Goal: Transaction & Acquisition: Subscribe to service/newsletter

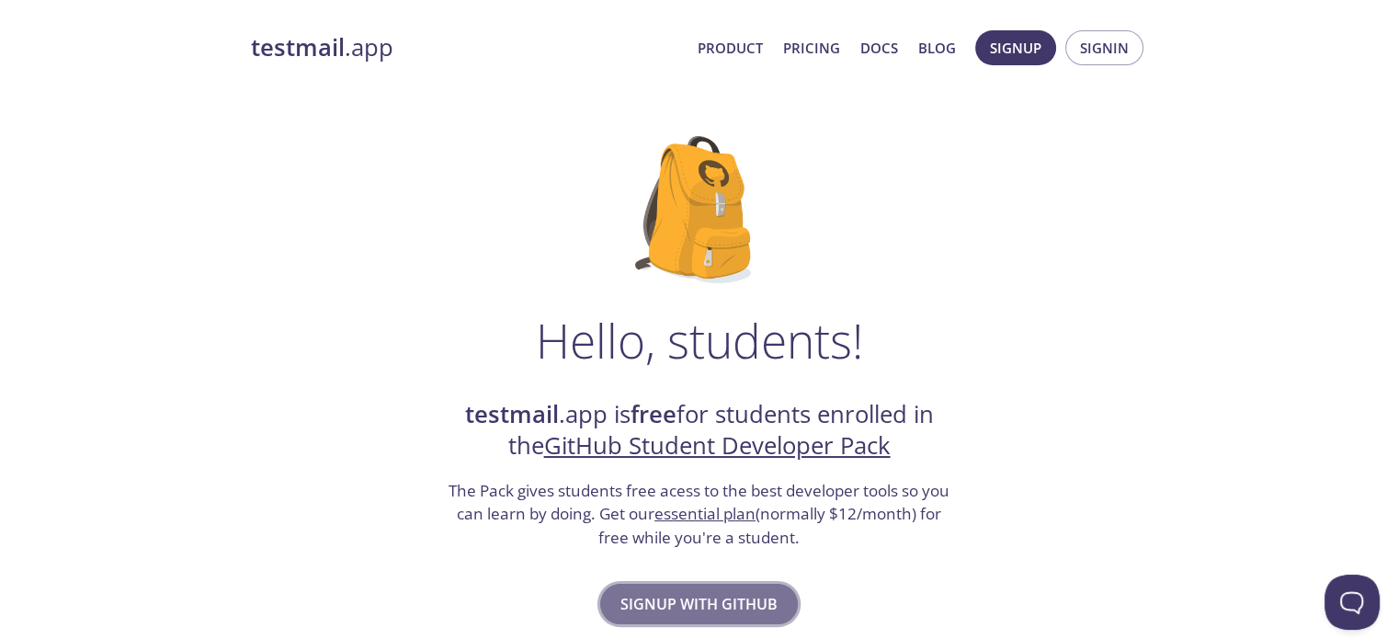
click at [742, 596] on span "Signup with GitHub" at bounding box center [698, 604] width 157 height 26
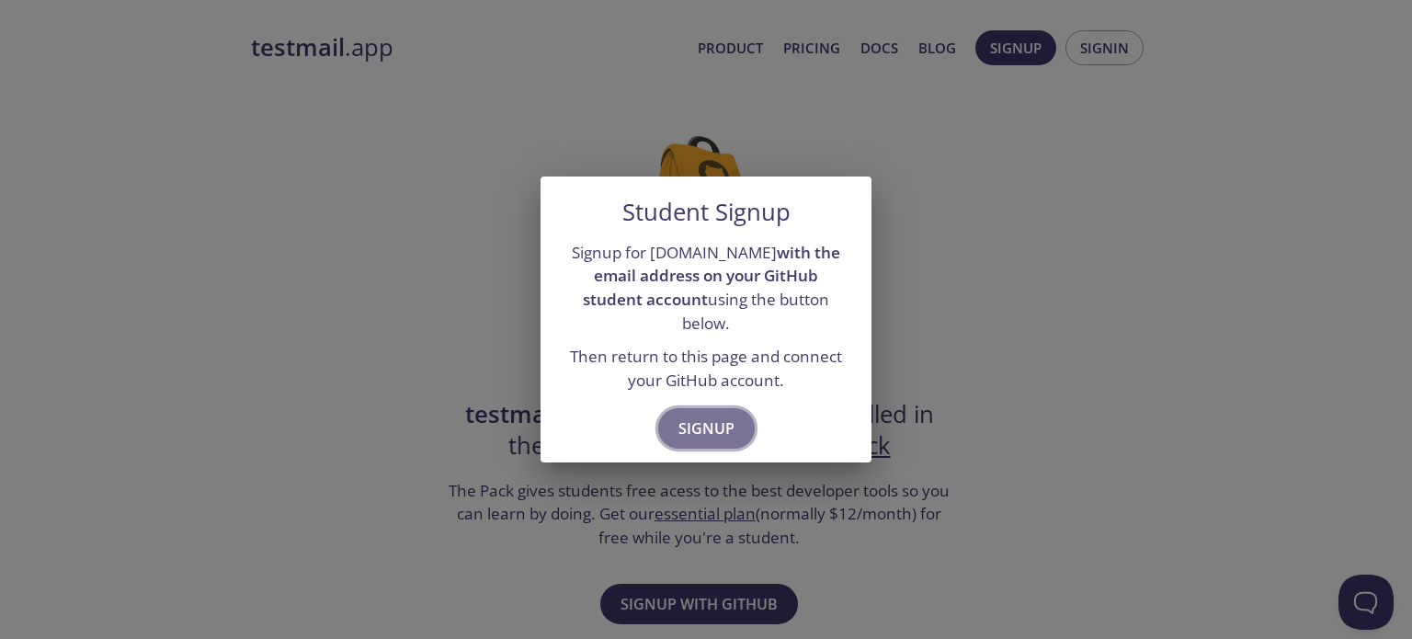
click at [712, 408] on button "Signup" at bounding box center [706, 428] width 96 height 40
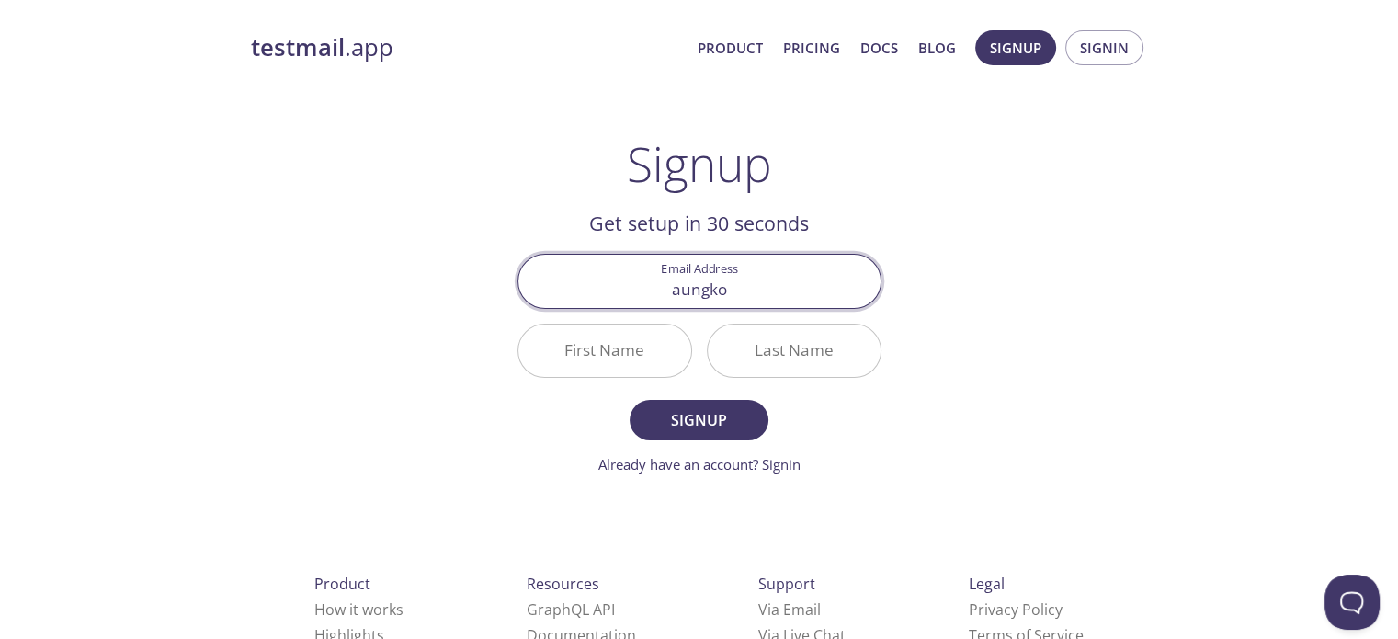
type input "[EMAIL_ADDRESS][DOMAIN_NAME]"
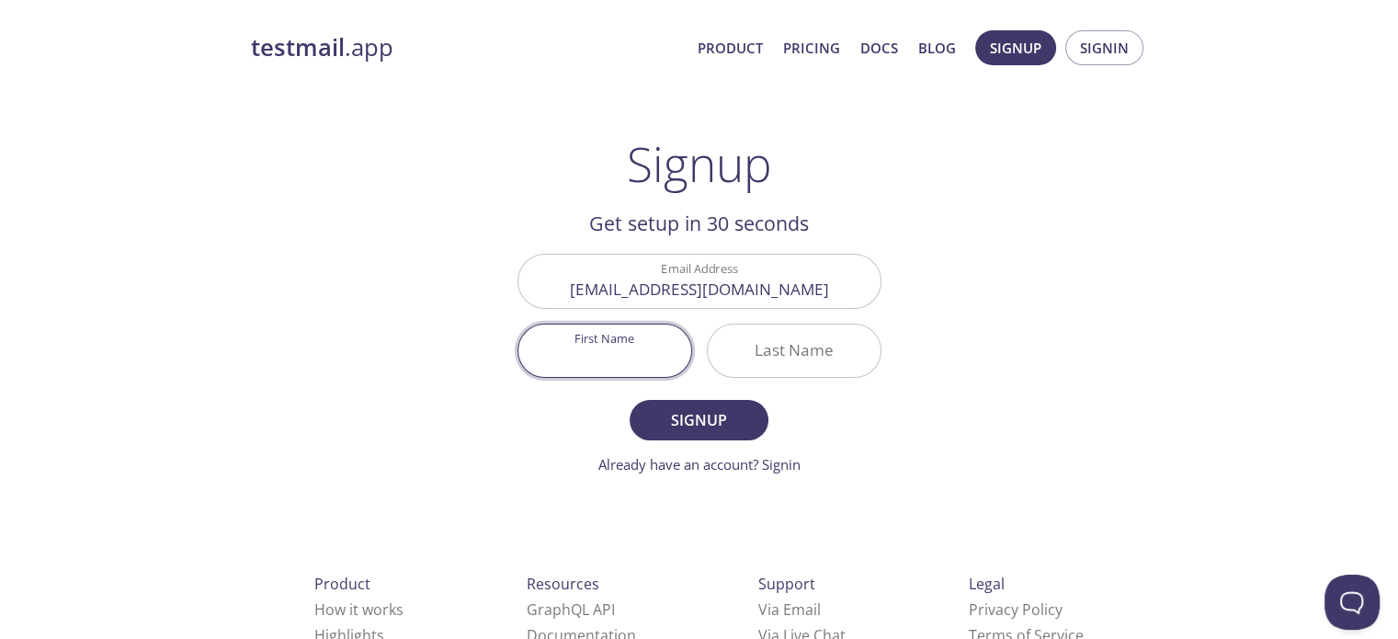
click at [566, 341] on input "First Name" at bounding box center [604, 350] width 173 height 52
type input "Aungkon"
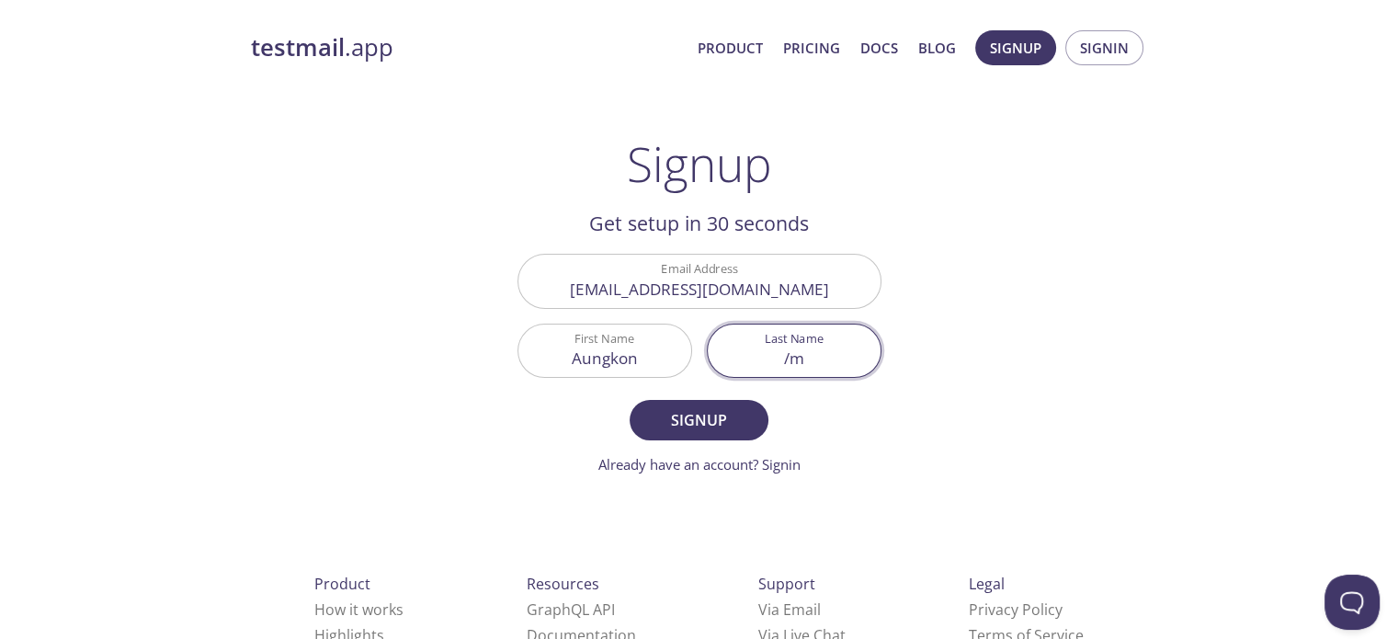
type input "/"
type input "[PERSON_NAME]"
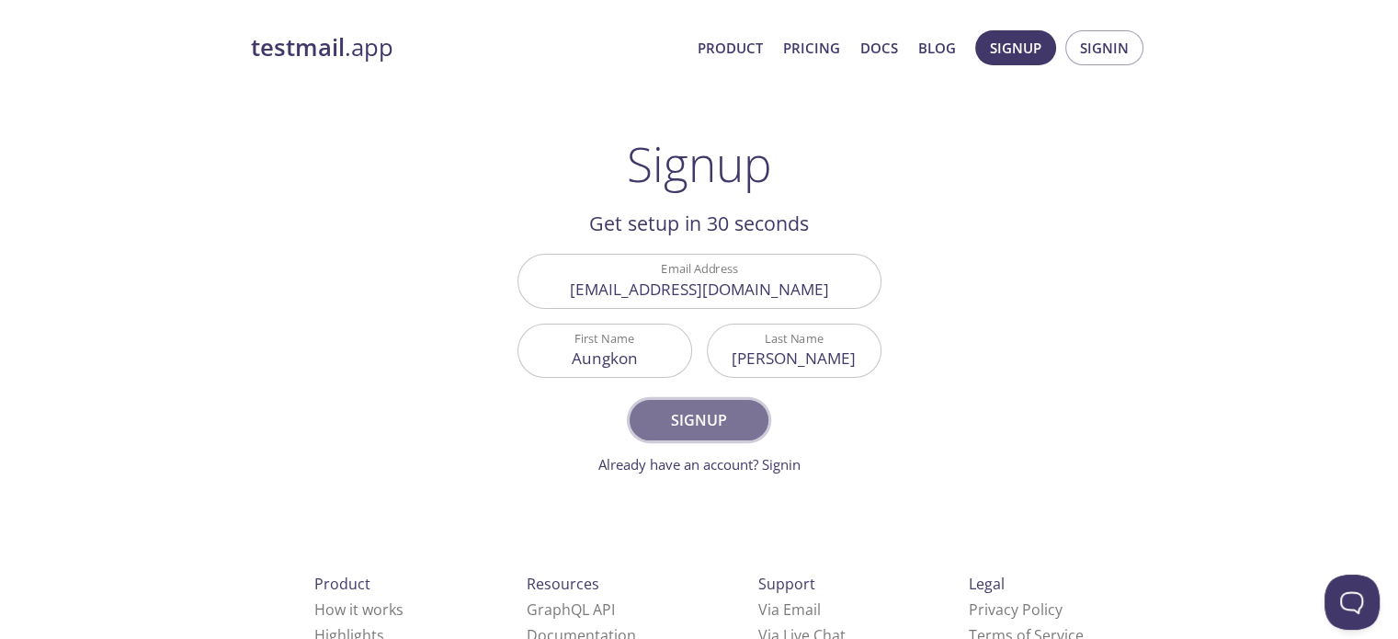
click at [694, 415] on span "Signup" at bounding box center [698, 420] width 97 height 26
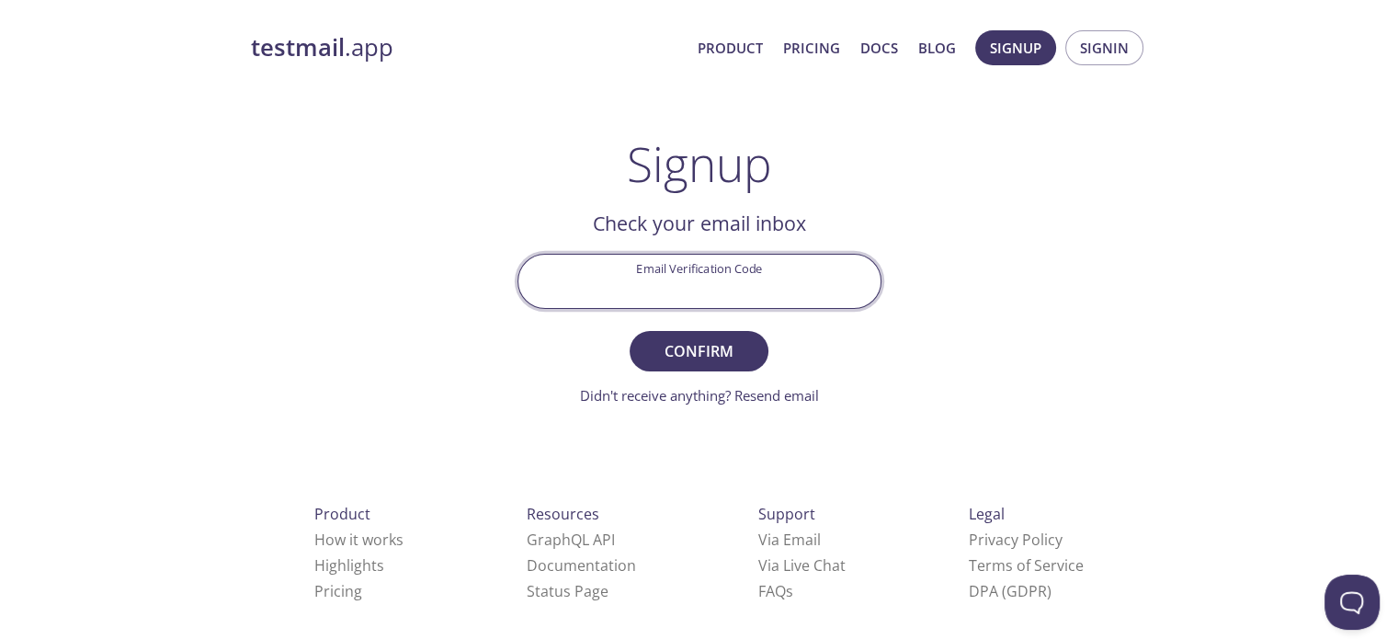
click at [745, 256] on input "Email Verification Code" at bounding box center [699, 281] width 362 height 52
paste input "G2959YL"
type input "G2959YL"
click at [733, 334] on button "Confirm" at bounding box center [699, 351] width 138 height 40
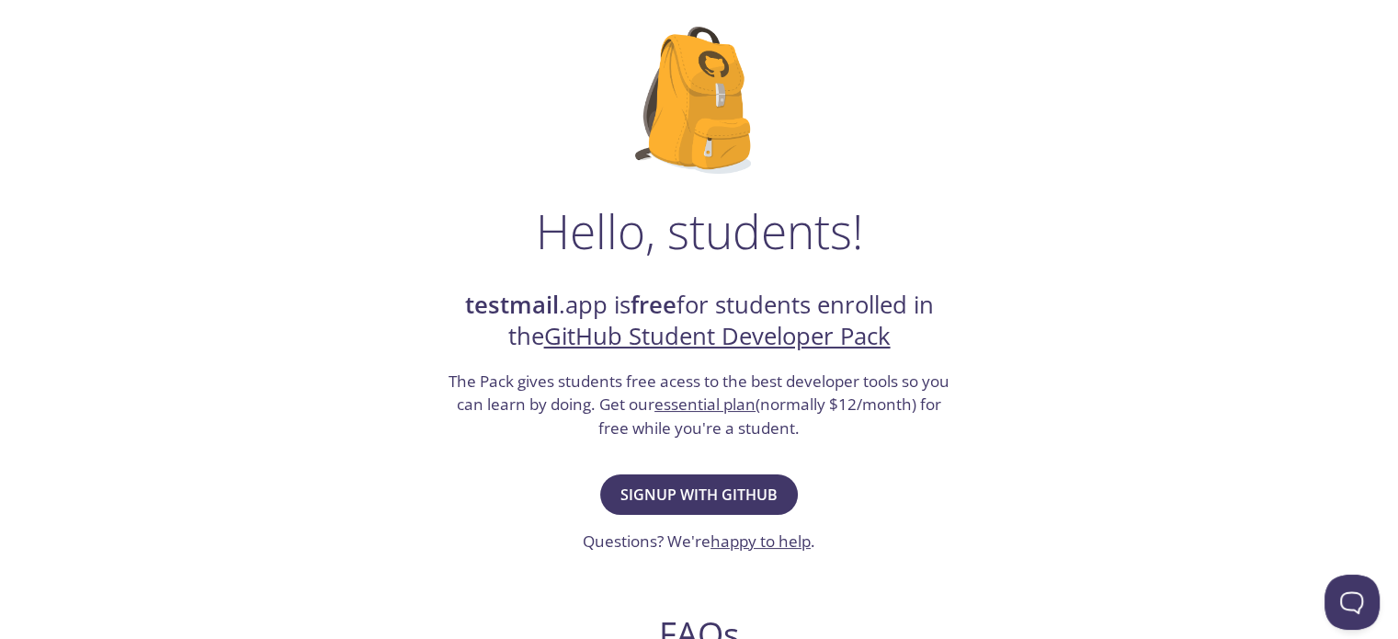
scroll to position [129, 0]
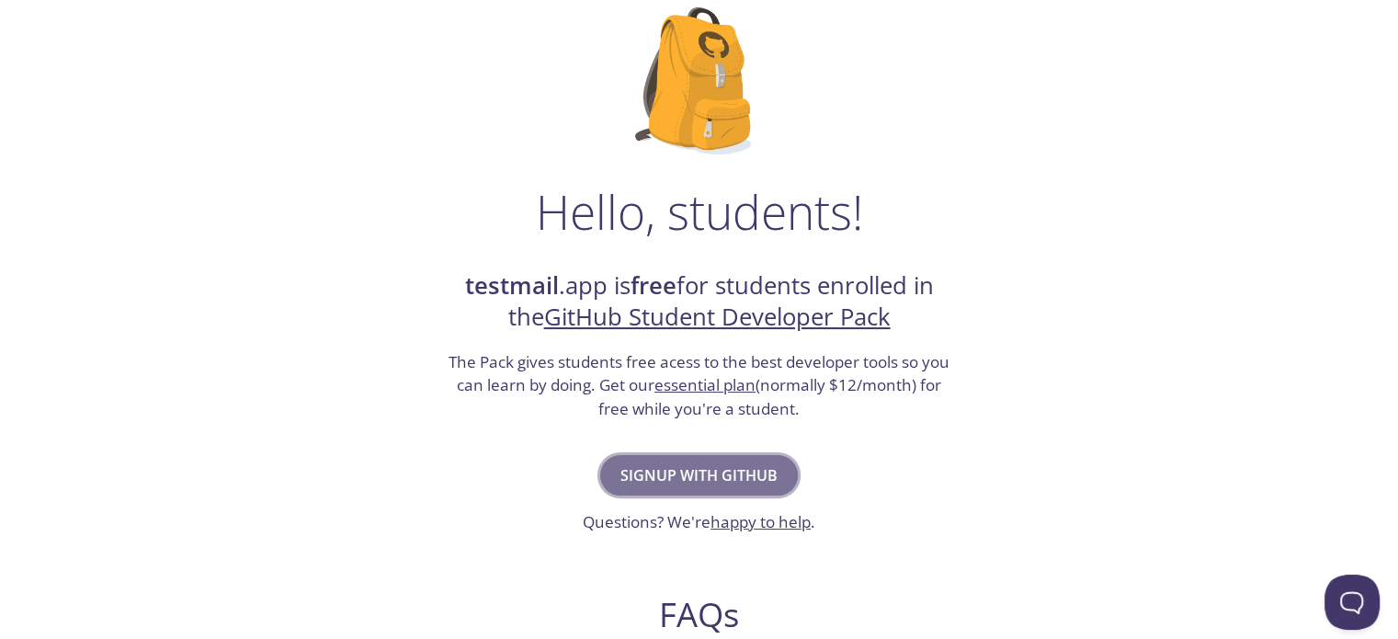
click at [679, 473] on span "Signup with GitHub" at bounding box center [698, 475] width 157 height 26
